Goal: Navigation & Orientation: Understand site structure

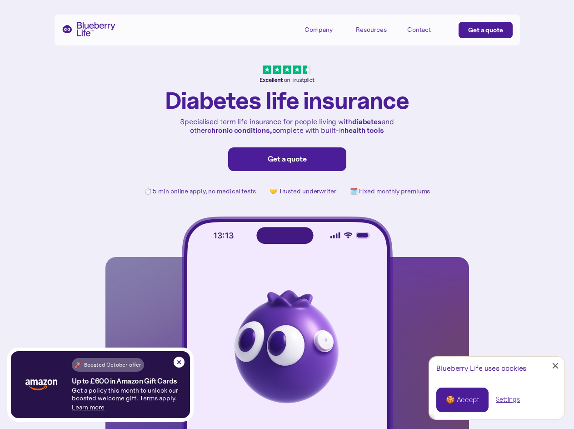
click at [497, 388] on div "🍪 Accept Settings" at bounding box center [496, 399] width 135 height 39
click at [555, 365] on div "Close Cookie Popup" at bounding box center [555, 365] width 0 height 0
click at [463, 400] on div "🍪 Accept" at bounding box center [462, 400] width 33 height 10
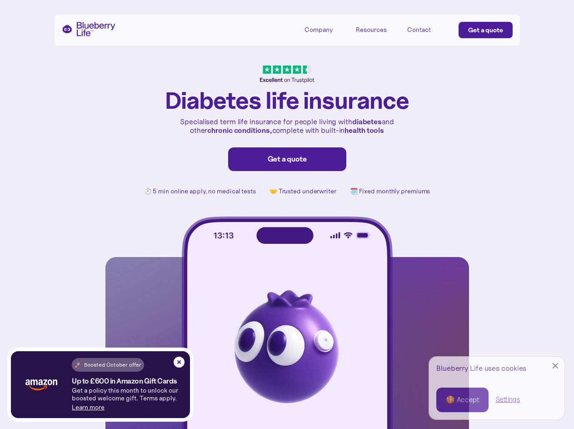
click at [463, 400] on div "🍪 Accept" at bounding box center [462, 400] width 33 height 10
click at [508, 399] on div "Settings" at bounding box center [508, 400] width 24 height 10
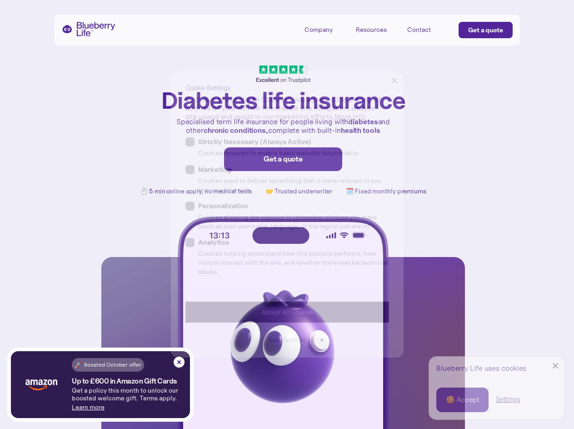
click at [508, 399] on div at bounding box center [287, 214] width 574 height 429
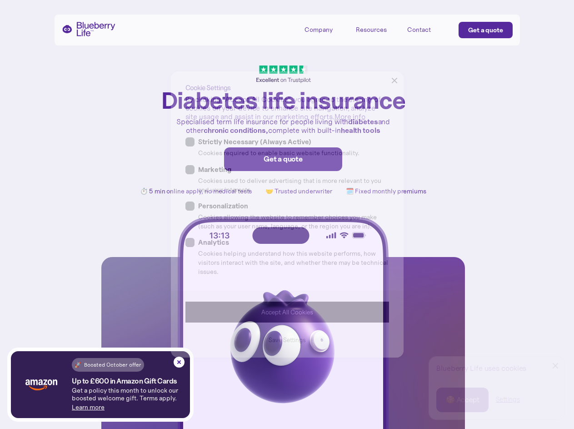
click at [325, 29] on div at bounding box center [287, 214] width 574 height 429
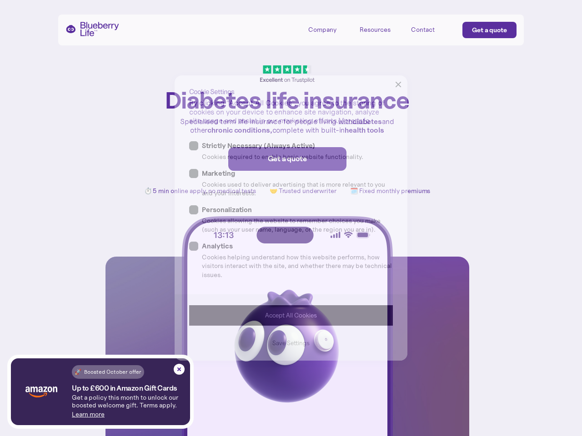
click at [377, 29] on div at bounding box center [291, 218] width 582 height 436
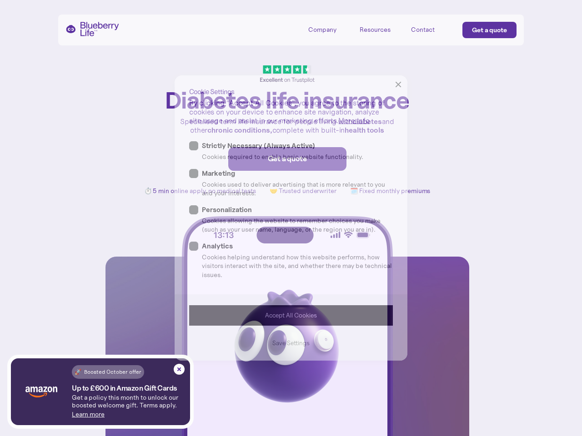
click at [88, 407] on div at bounding box center [291, 218] width 582 height 436
